Goal: Check status: Check status

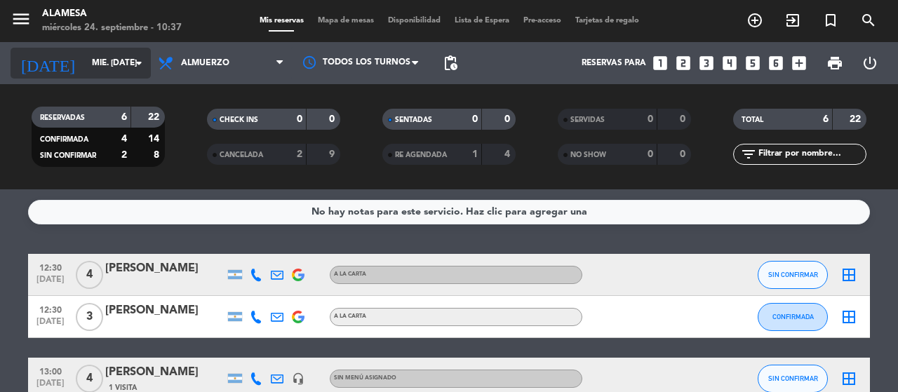
click at [116, 68] on input "mié. [DATE]" at bounding box center [141, 63] width 112 height 24
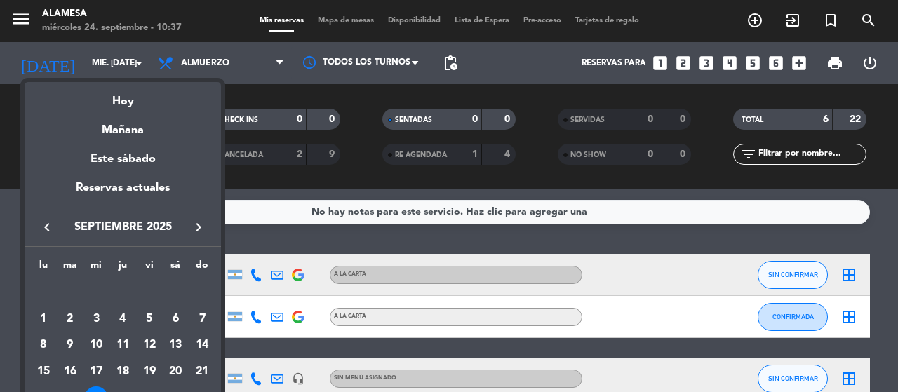
click at [93, 60] on div at bounding box center [449, 196] width 898 height 392
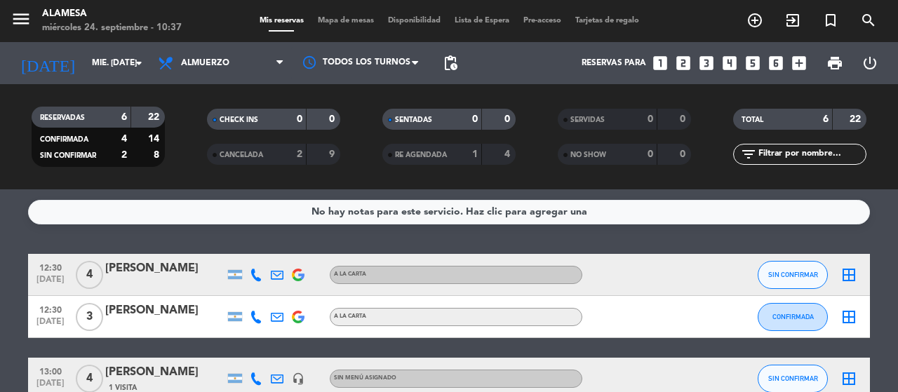
click at [93, 60] on input "mié. [DATE]" at bounding box center [141, 63] width 112 height 24
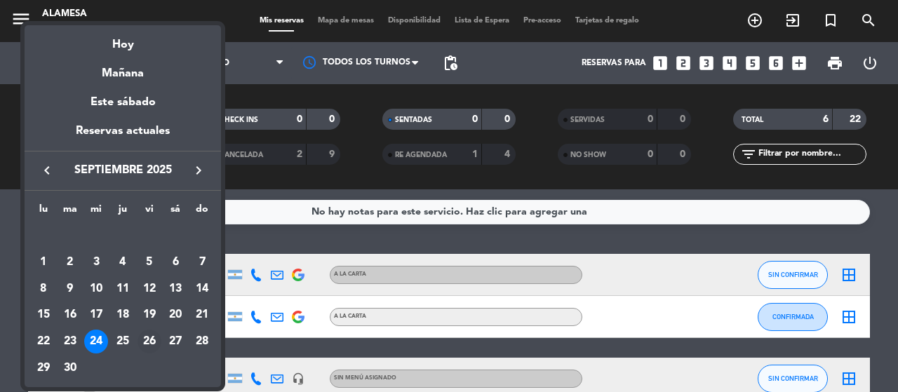
click at [156, 335] on div "26" at bounding box center [150, 342] width 24 height 24
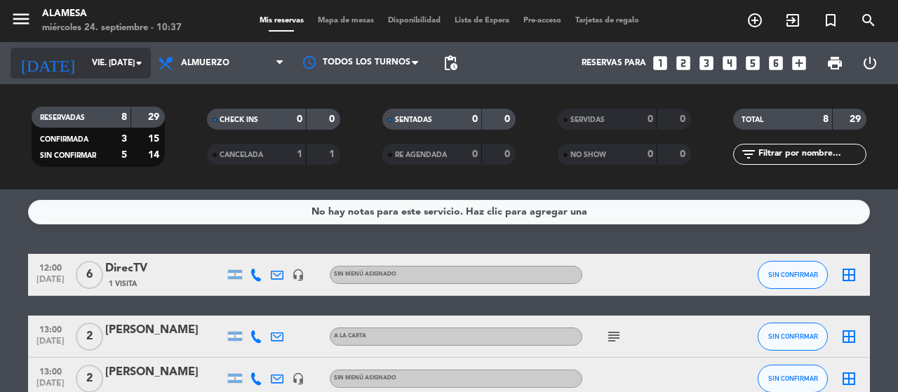
click at [118, 76] on div "[DATE] vie. [DATE] arrow_drop_down" at bounding box center [81, 63] width 140 height 31
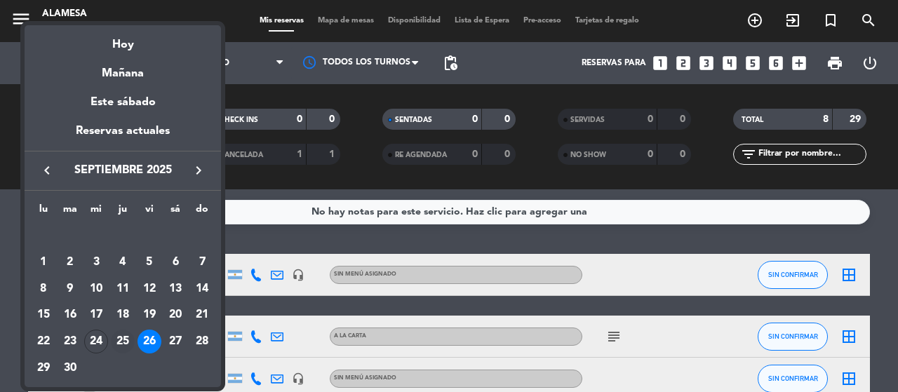
click at [128, 333] on div "25" at bounding box center [123, 342] width 24 height 24
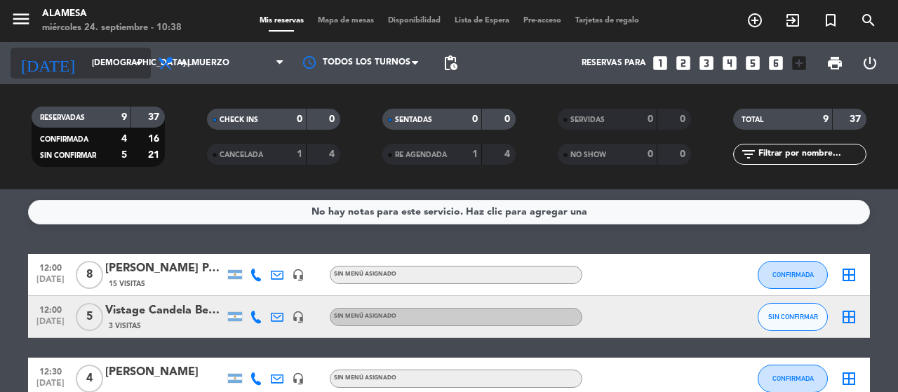
click at [120, 55] on input "[DEMOGRAPHIC_DATA] [DATE]" at bounding box center [141, 63] width 112 height 24
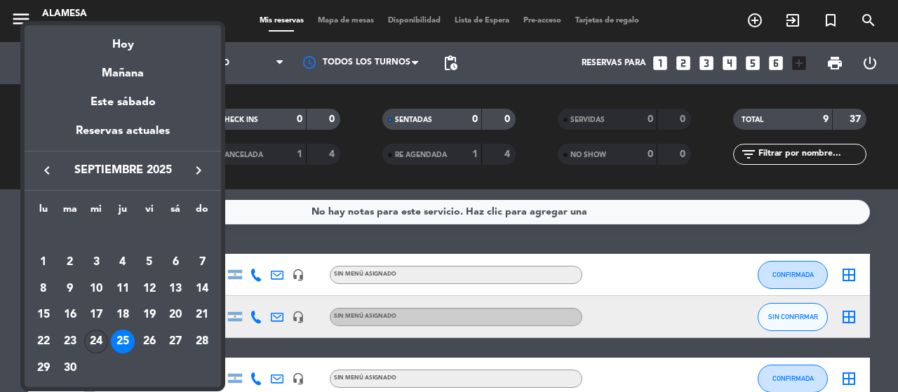
click at [95, 347] on div "24" at bounding box center [96, 342] width 24 height 24
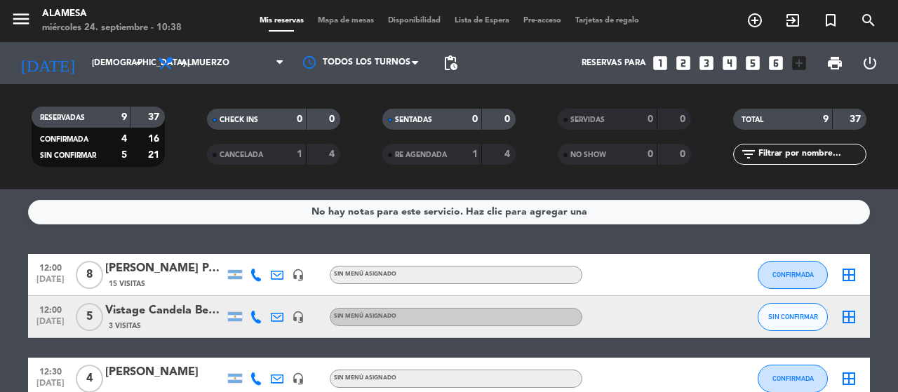
type input "mié. [DATE]"
